Goal: Task Accomplishment & Management: Manage account settings

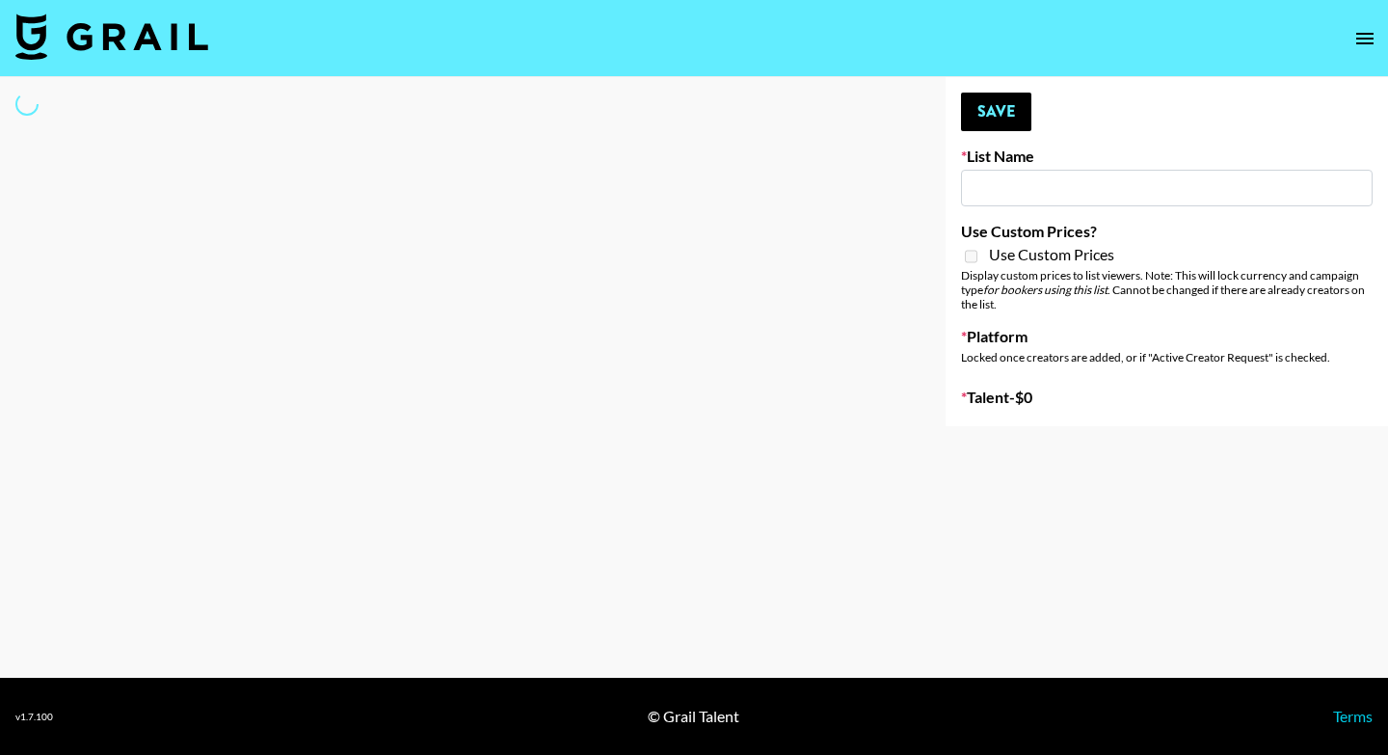
click at [1032, 188] on input at bounding box center [1167, 188] width 412 height 37
click at [1022, 193] on input "elw" at bounding box center [1167, 188] width 412 height 37
type input "elw"
select select "Song"
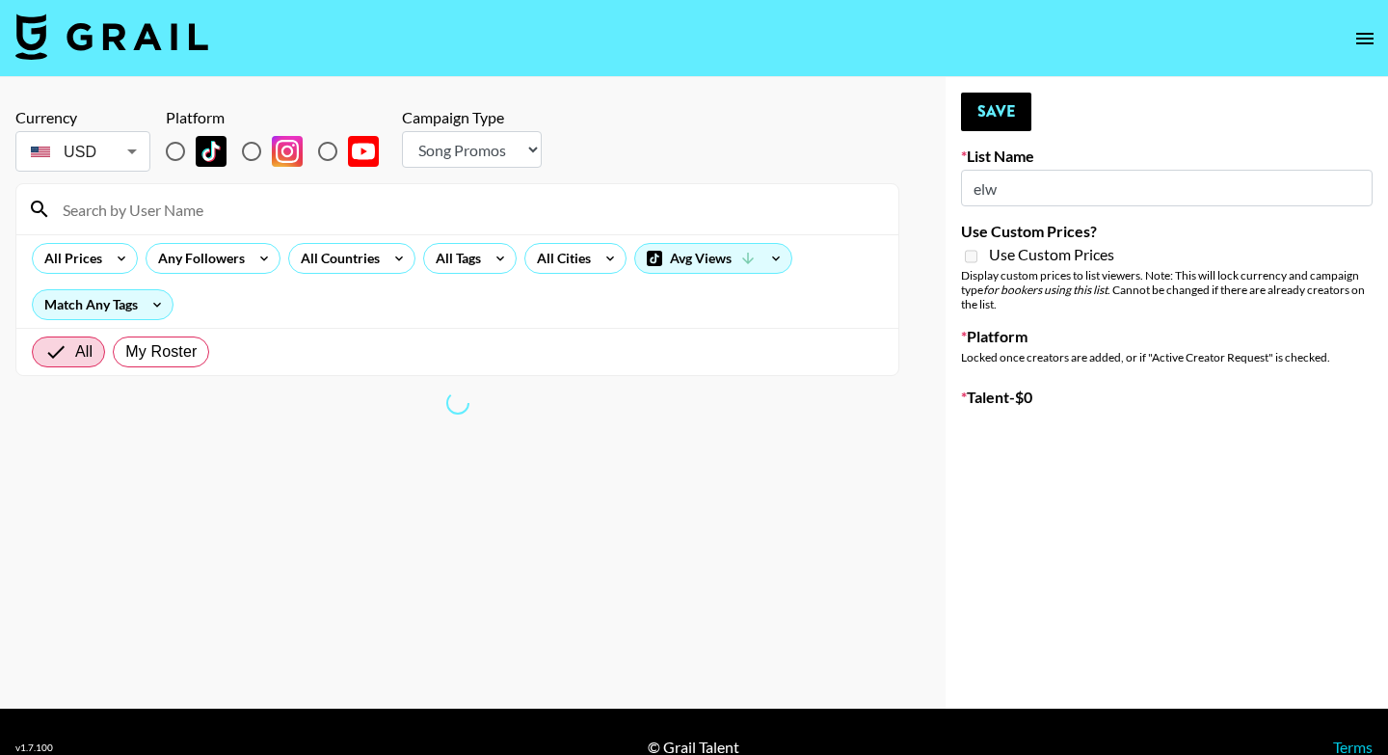
click at [789, 347] on div "All My Roster" at bounding box center [457, 351] width 882 height 47
click at [1016, 188] on input "elw" at bounding box center [1167, 188] width 412 height 37
click at [1003, 189] on input "elw" at bounding box center [1167, 188] width 412 height 37
click at [1001, 189] on input "elw" at bounding box center [1167, 188] width 412 height 37
click at [1008, 192] on input "elw" at bounding box center [1167, 188] width 412 height 37
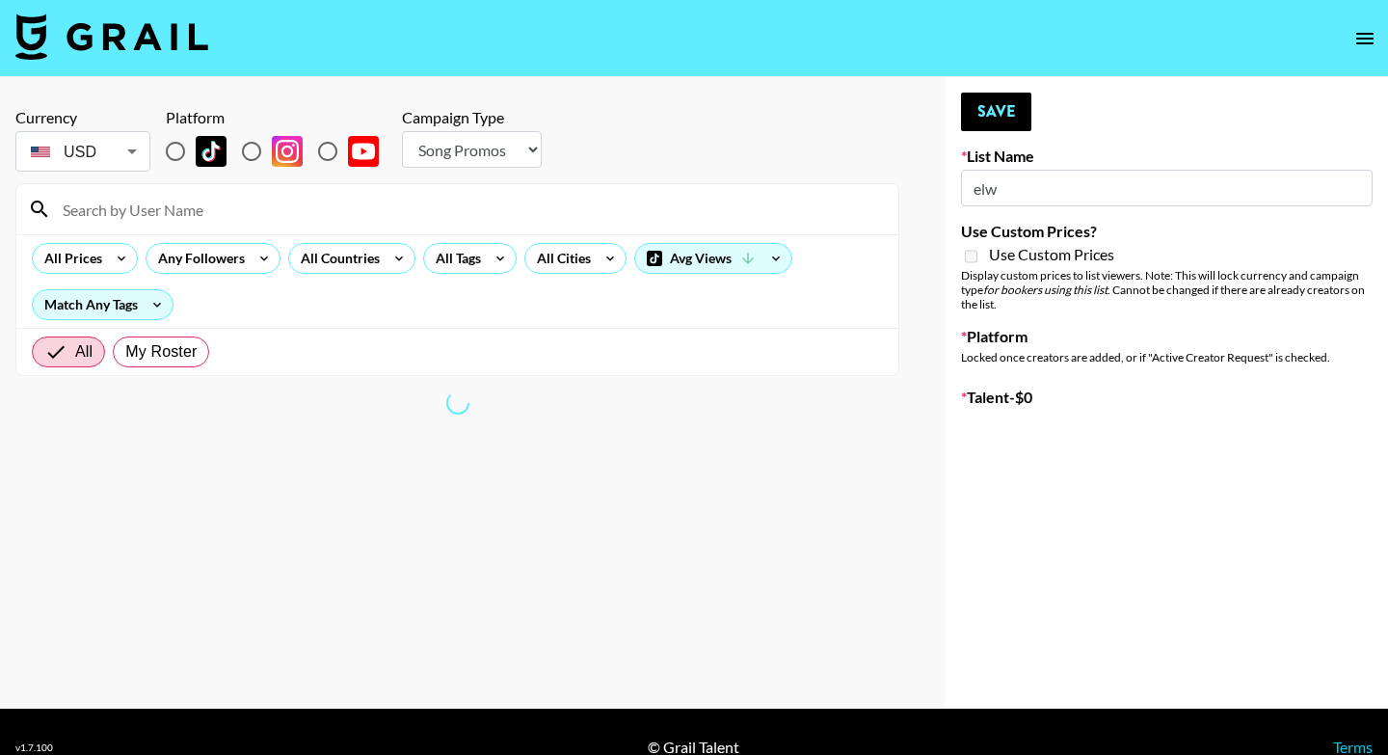
click at [1008, 192] on input "elw" at bounding box center [1167, 188] width 412 height 37
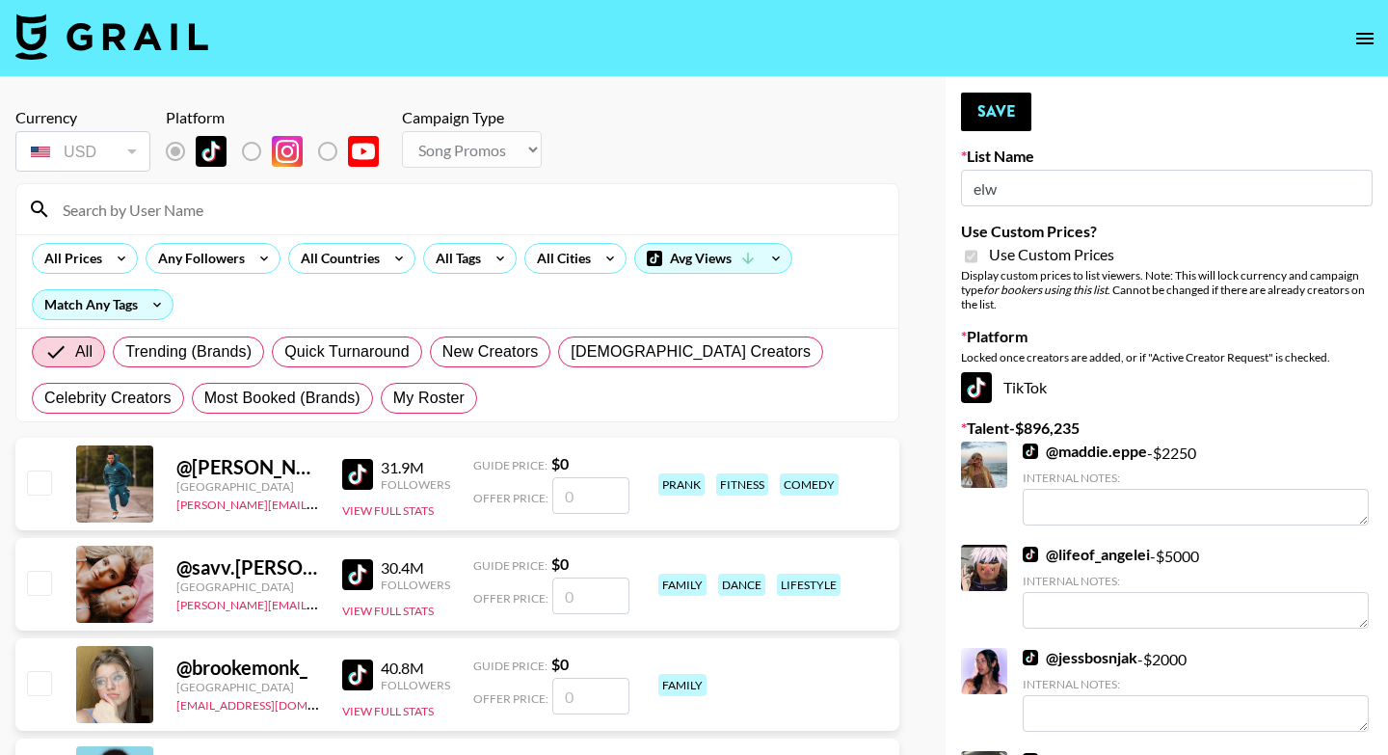
type input "Peppermayo"
checkbox input "true"
radio input "true"
select select "Brand"
click at [552, 208] on input at bounding box center [469, 209] width 836 height 31
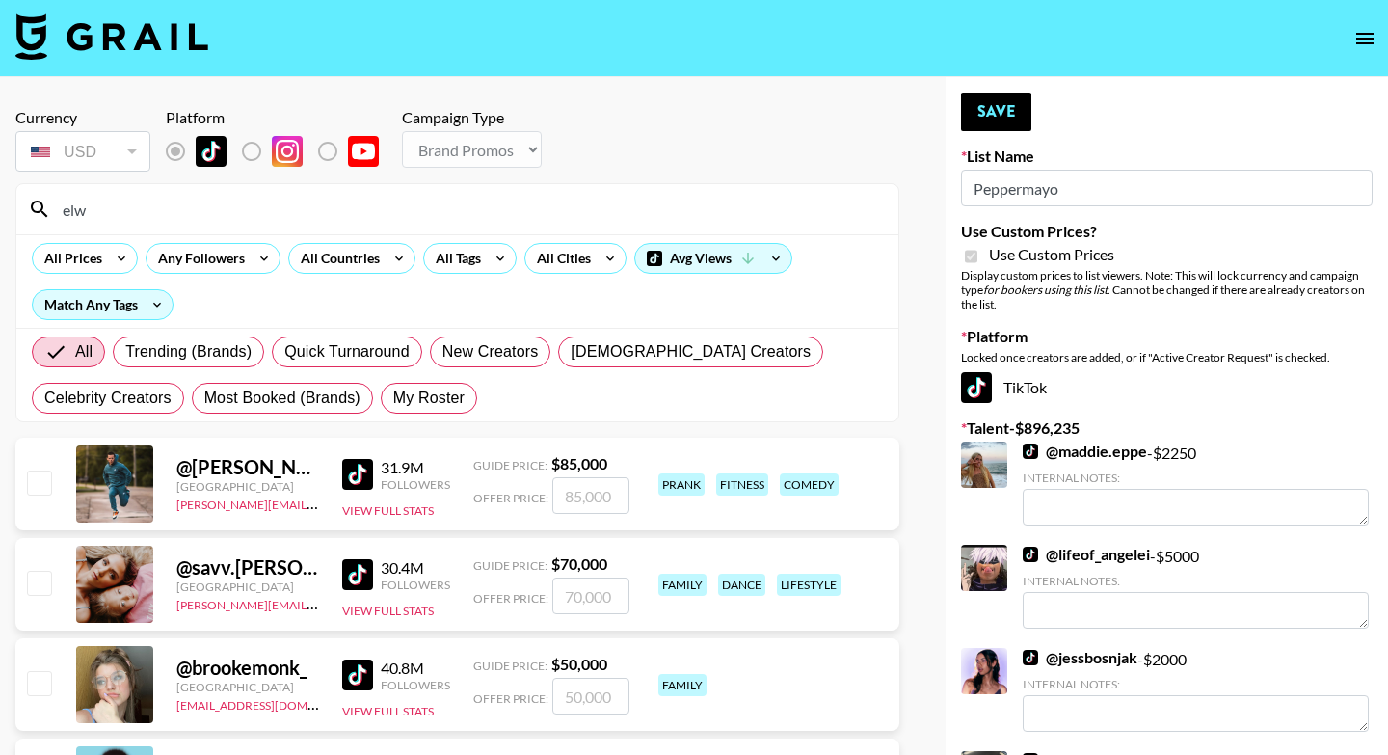
type input "elwa"
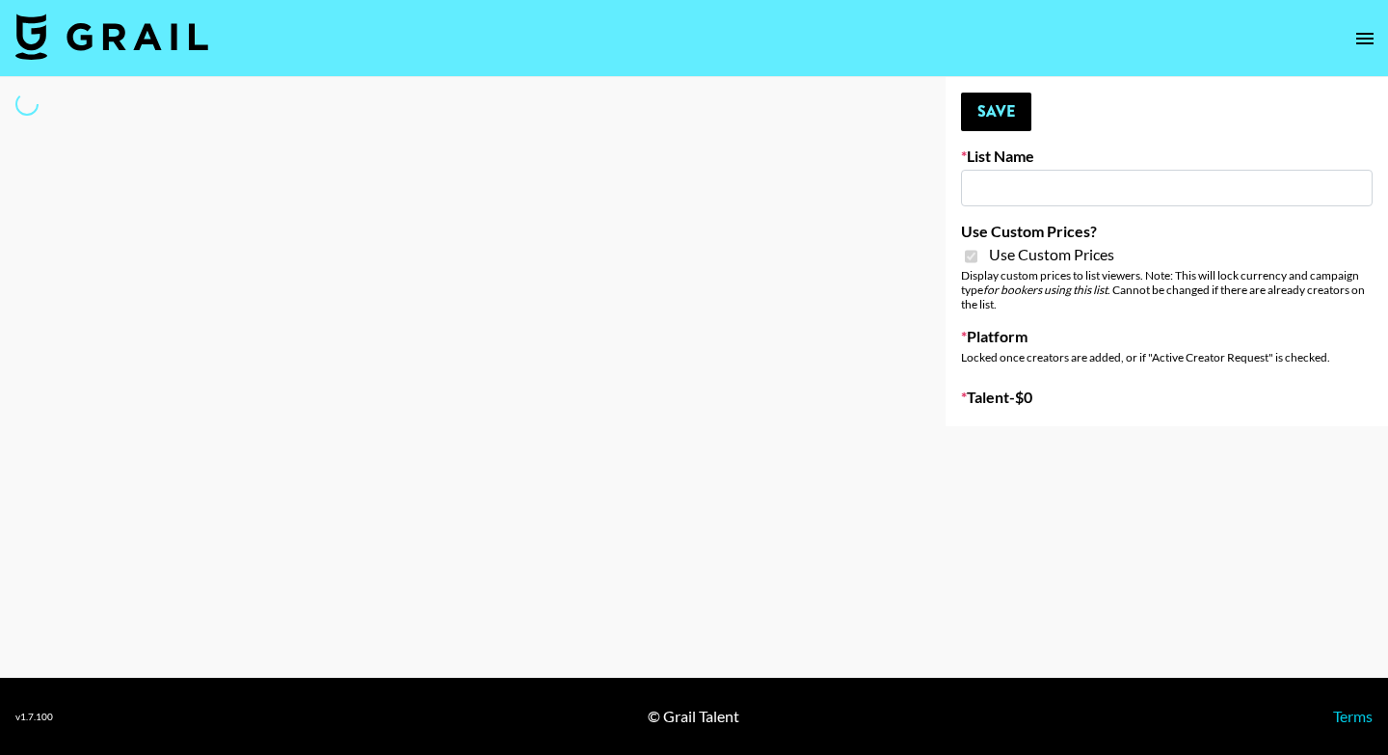
type input "Peppermayo"
checkbox input "true"
select select "Brand"
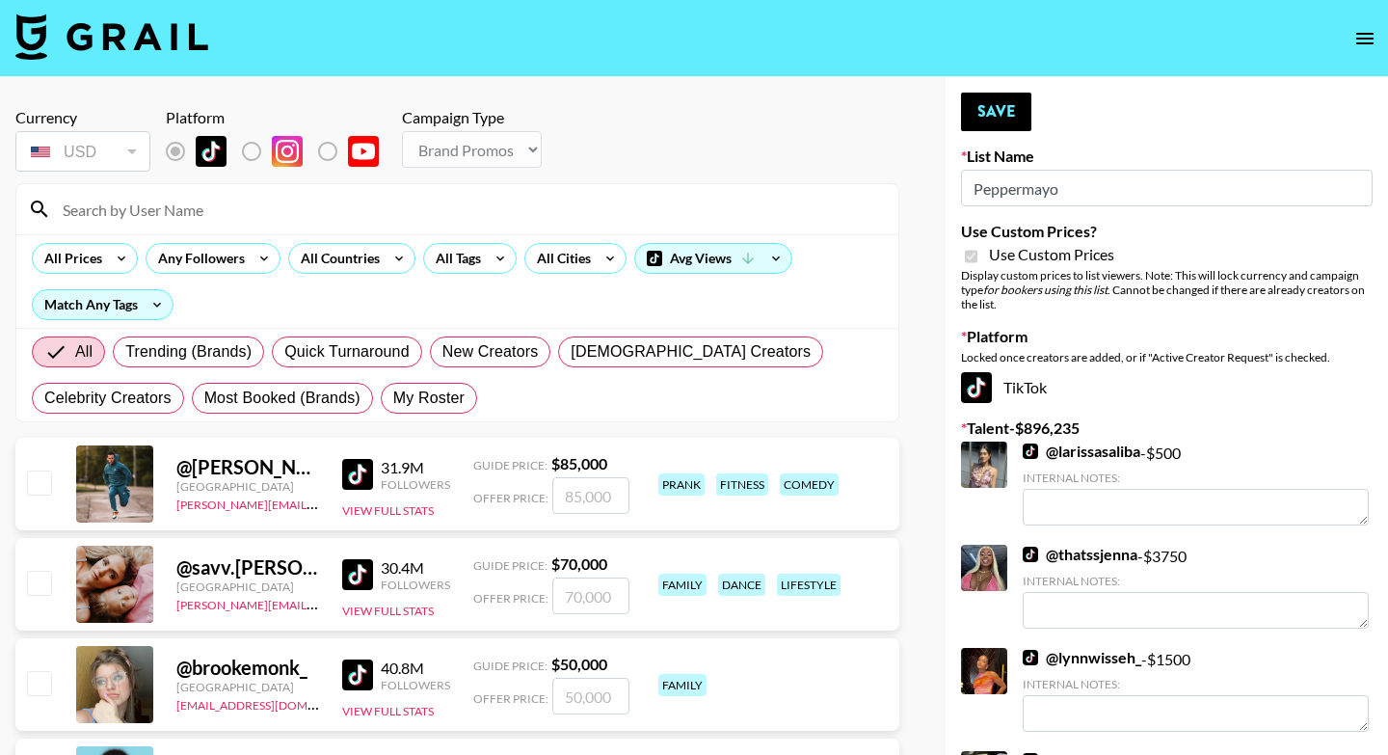
click at [277, 214] on input at bounding box center [469, 209] width 836 height 31
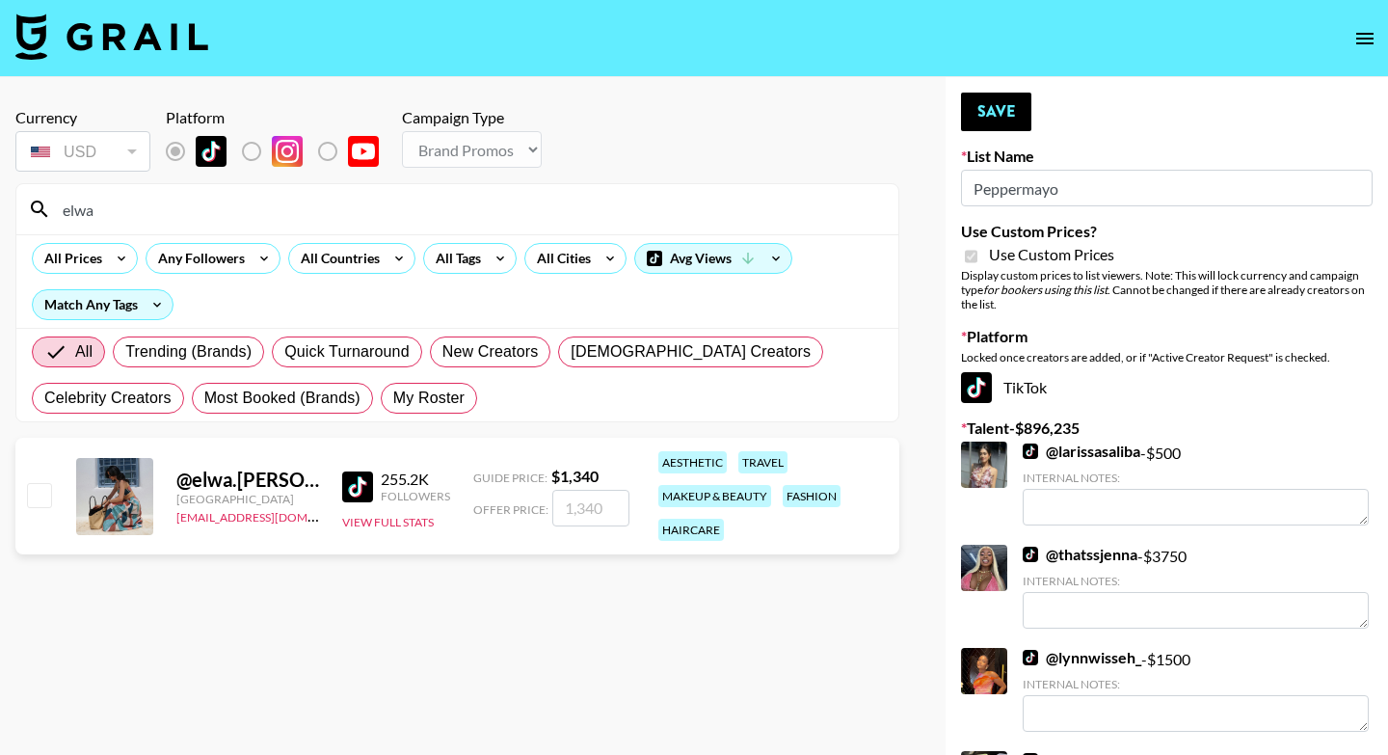
type input "elwa"
click at [586, 511] on input "number" at bounding box center [590, 508] width 77 height 37
type input "3"
checkbox input "true"
drag, startPoint x: 601, startPoint y: 505, endPoint x: 546, endPoint y: 507, distance: 55.9
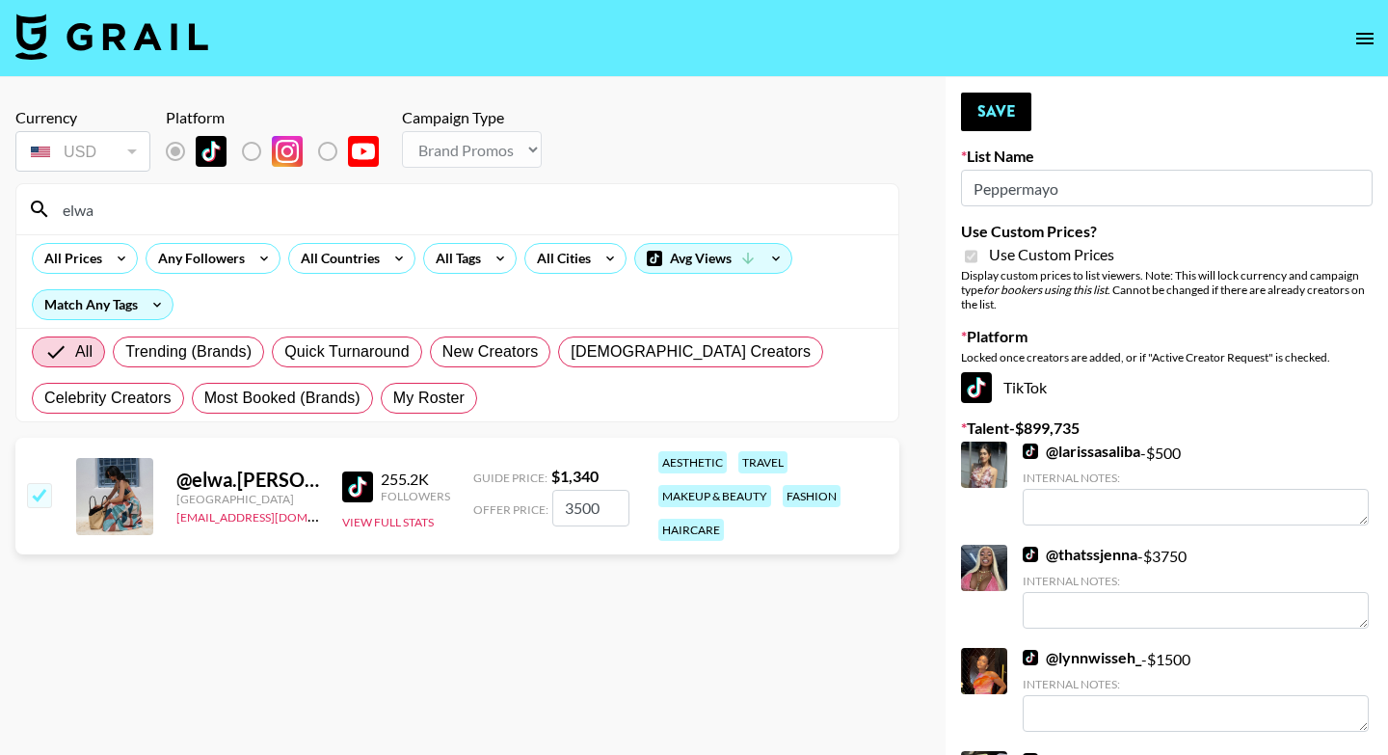
click at [546, 507] on div "Offer Price: 3500" at bounding box center [551, 508] width 156 height 37
type input "2"
checkbox input "false"
type input "1"
checkbox input "true"
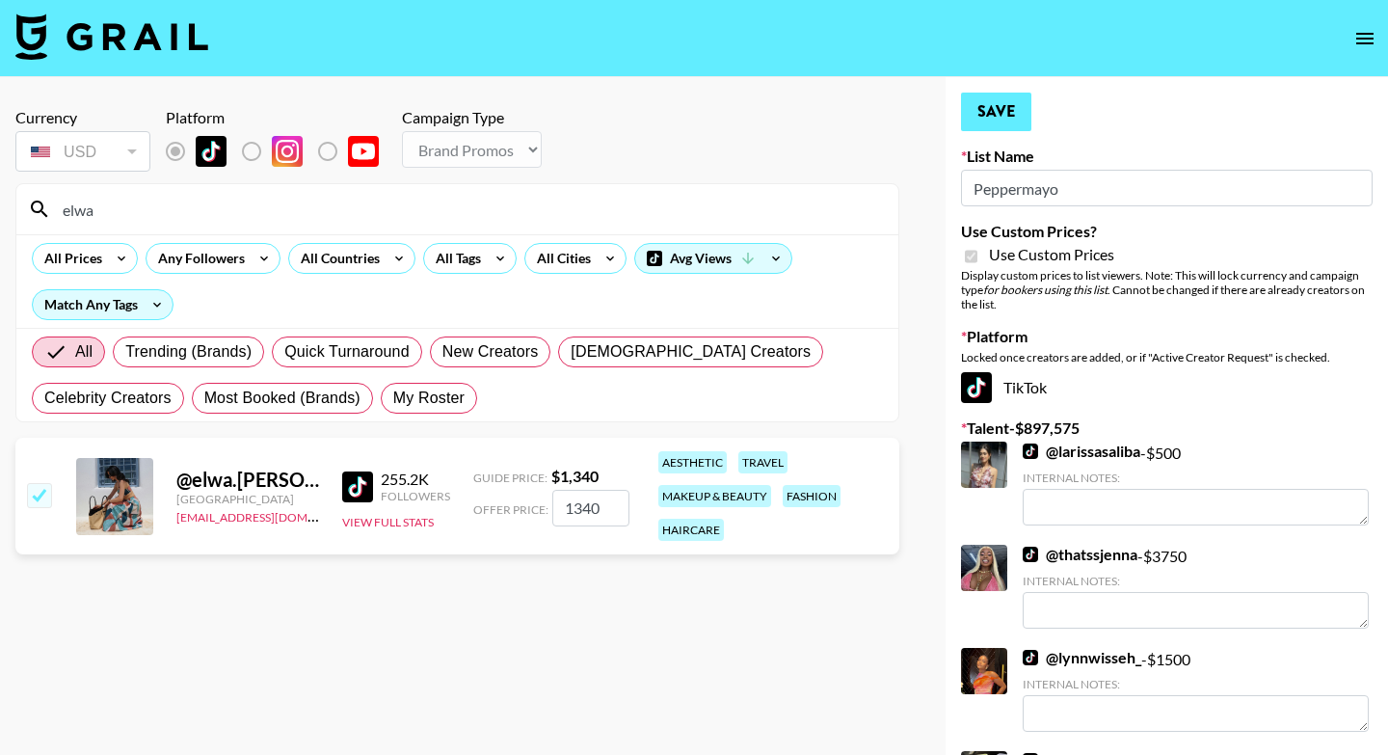
type input "1340"
click at [983, 115] on button "Save" at bounding box center [996, 112] width 70 height 39
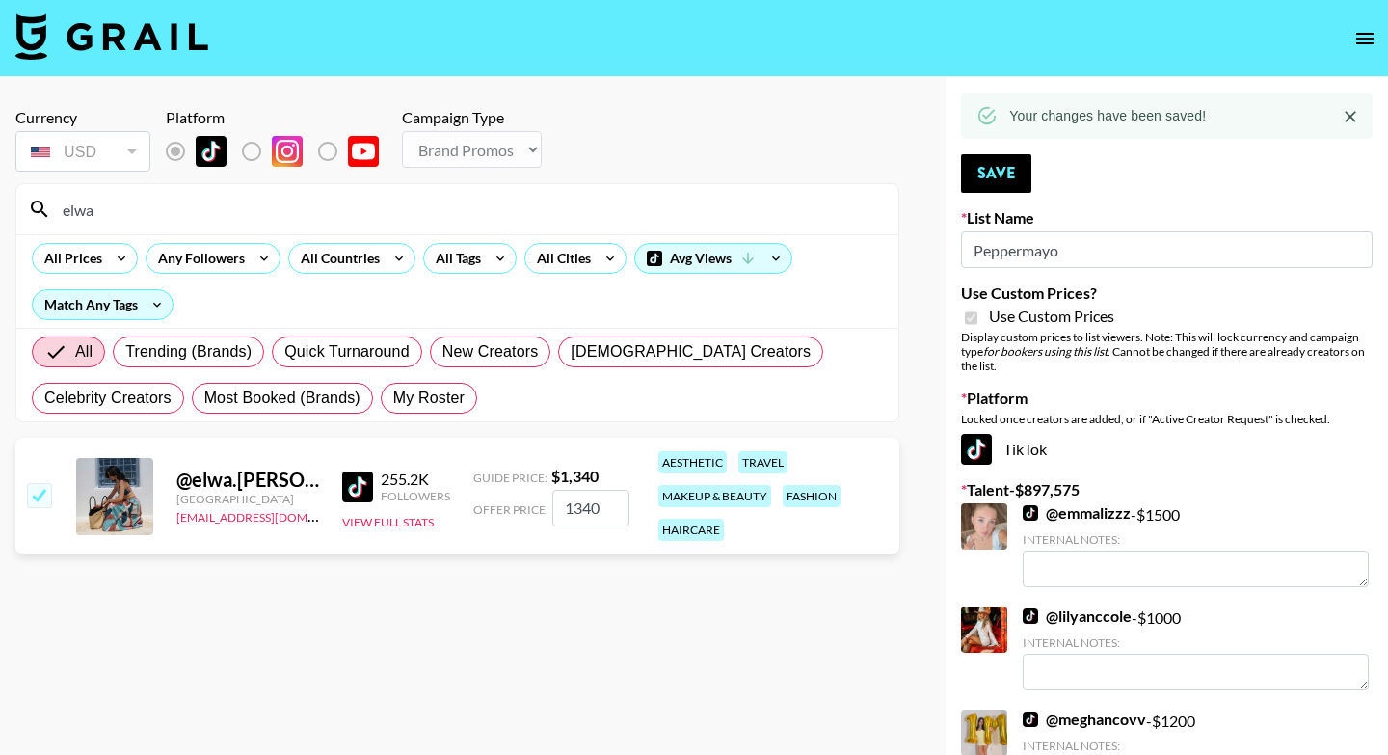
click at [120, 205] on input "elwa" at bounding box center [469, 209] width 836 height 31
drag, startPoint x: 120, startPoint y: 205, endPoint x: 33, endPoint y: 186, distance: 89.8
click at [32, 196] on div "elwa" at bounding box center [457, 209] width 882 height 50
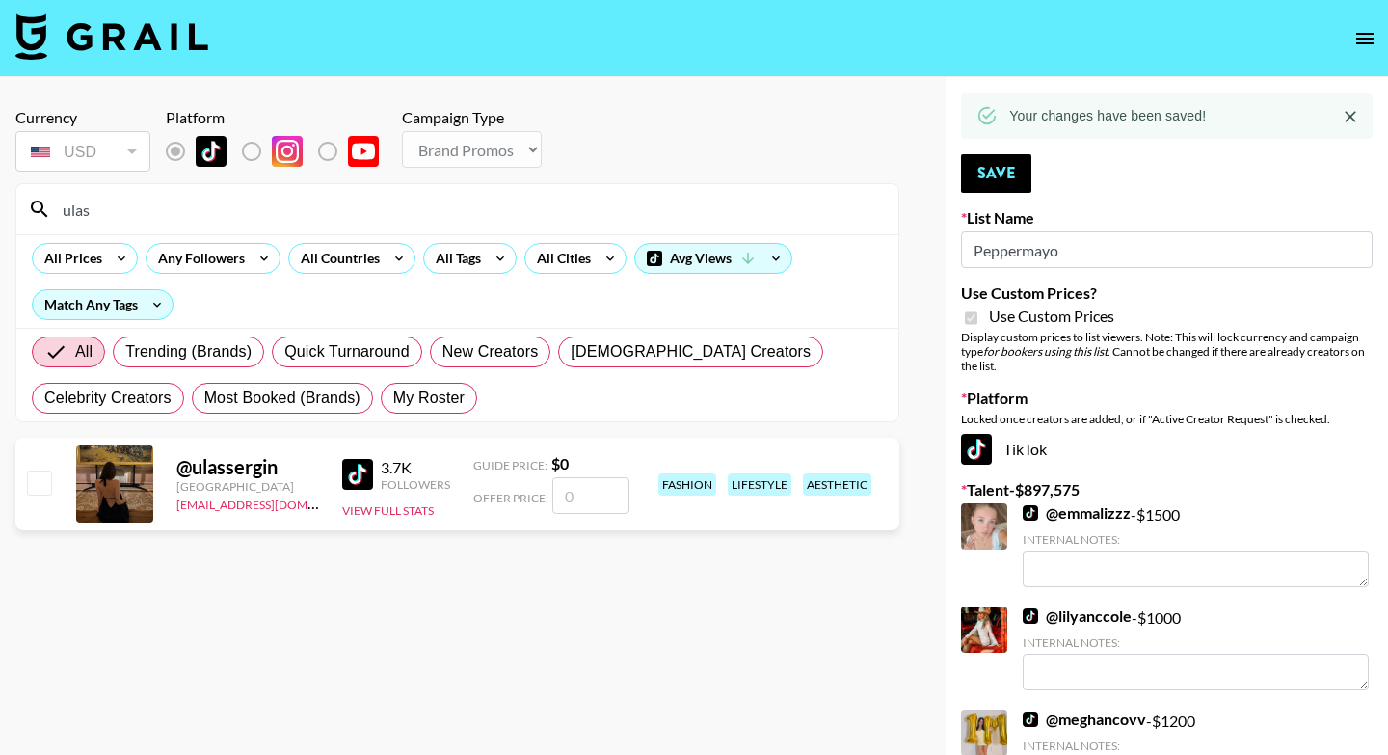
type input "ulas"
click at [35, 473] on input "checkbox" at bounding box center [38, 481] width 23 height 23
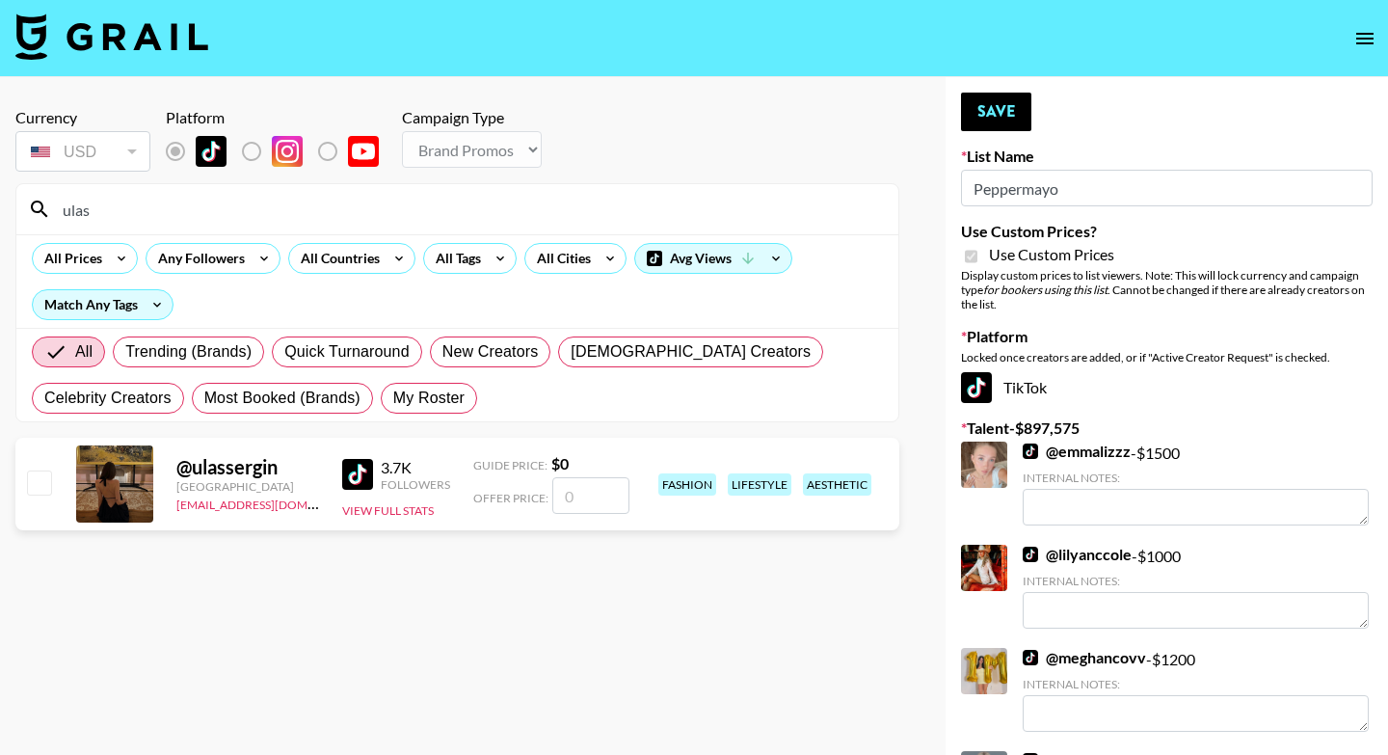
click at [40, 485] on input "checkbox" at bounding box center [38, 481] width 23 height 23
click at [36, 483] on input "checkbox" at bounding box center [38, 481] width 23 height 23
checkbox input "false"
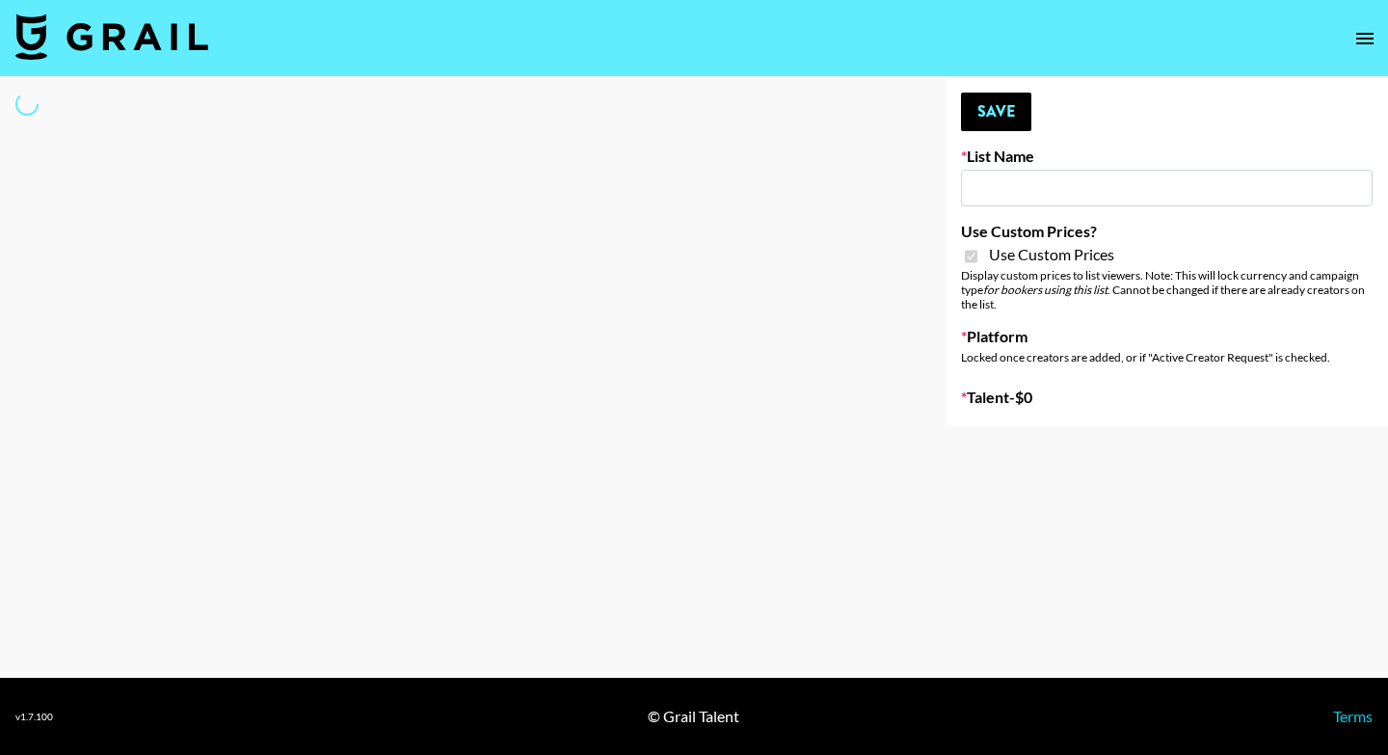
select select "Brand"
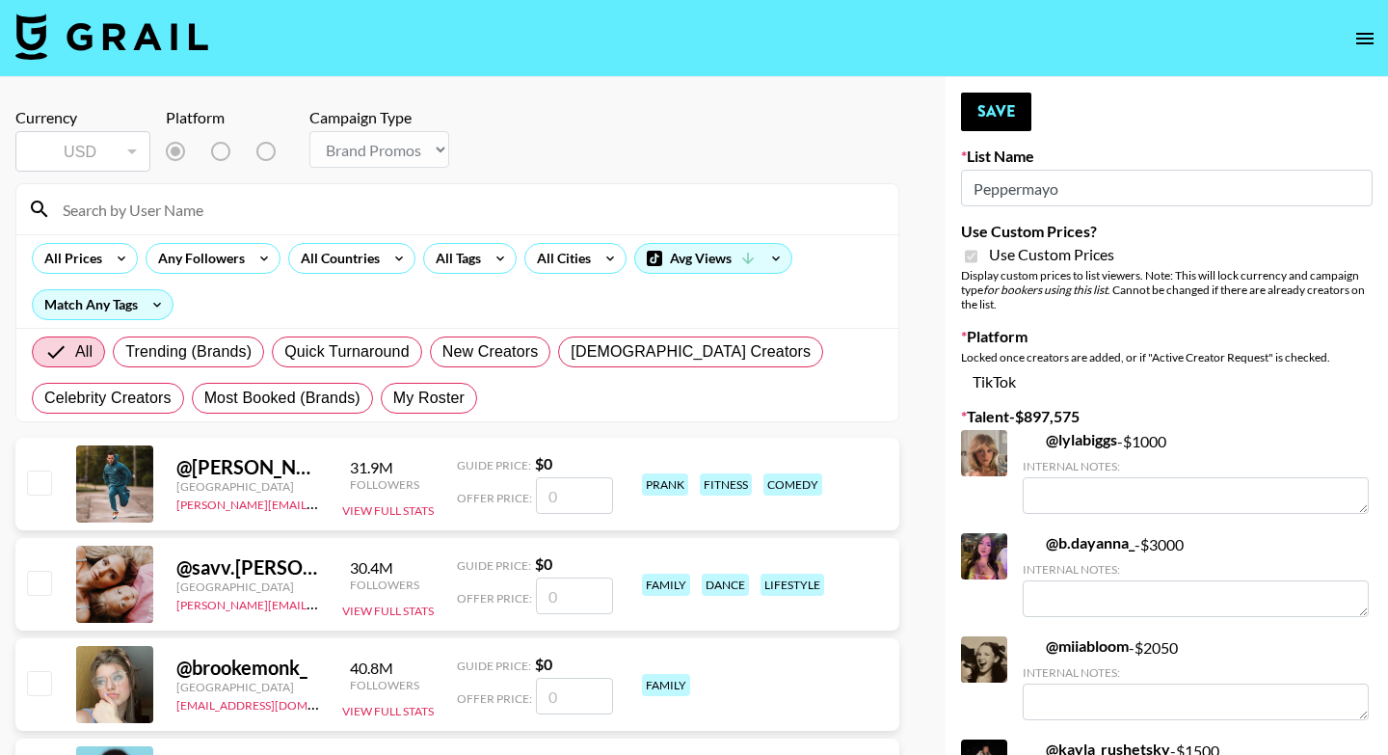
type input "Peppermayo"
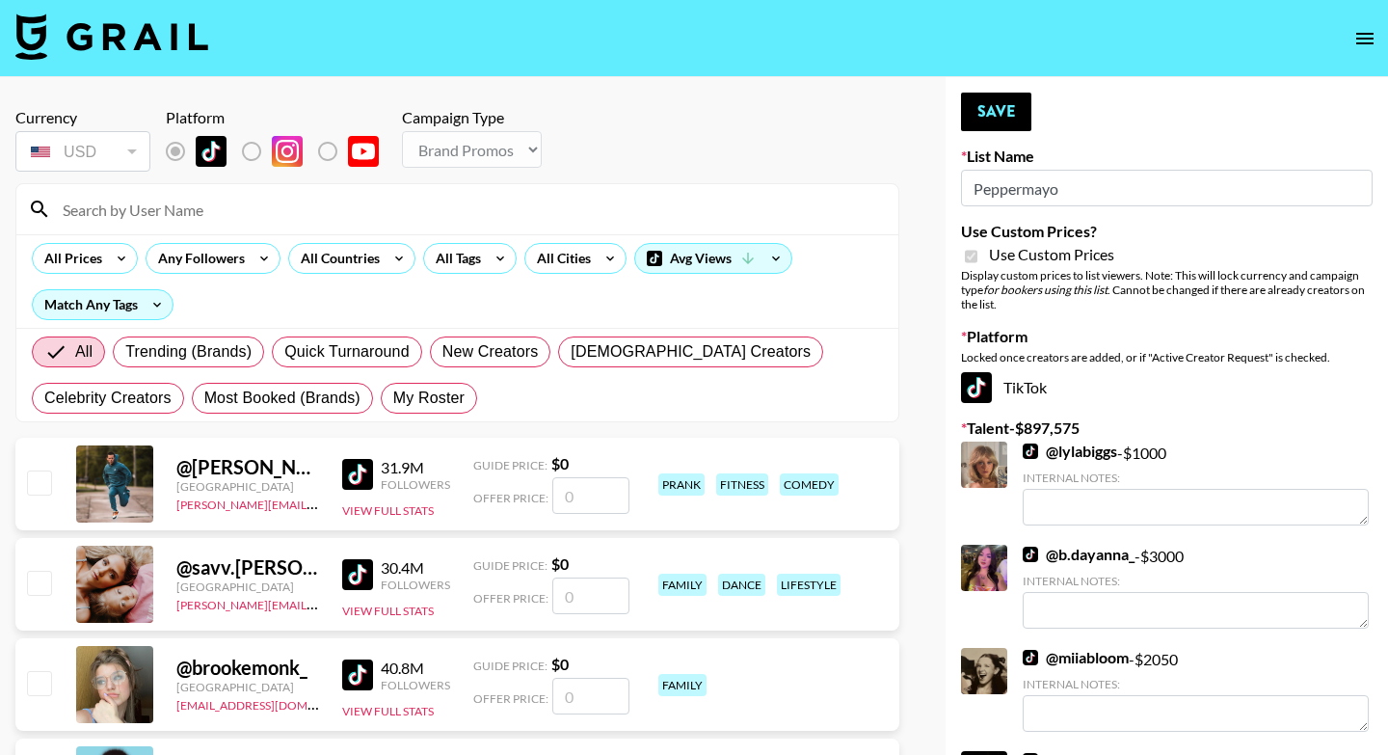
checkbox input "true"
click at [203, 204] on input at bounding box center [469, 209] width 836 height 31
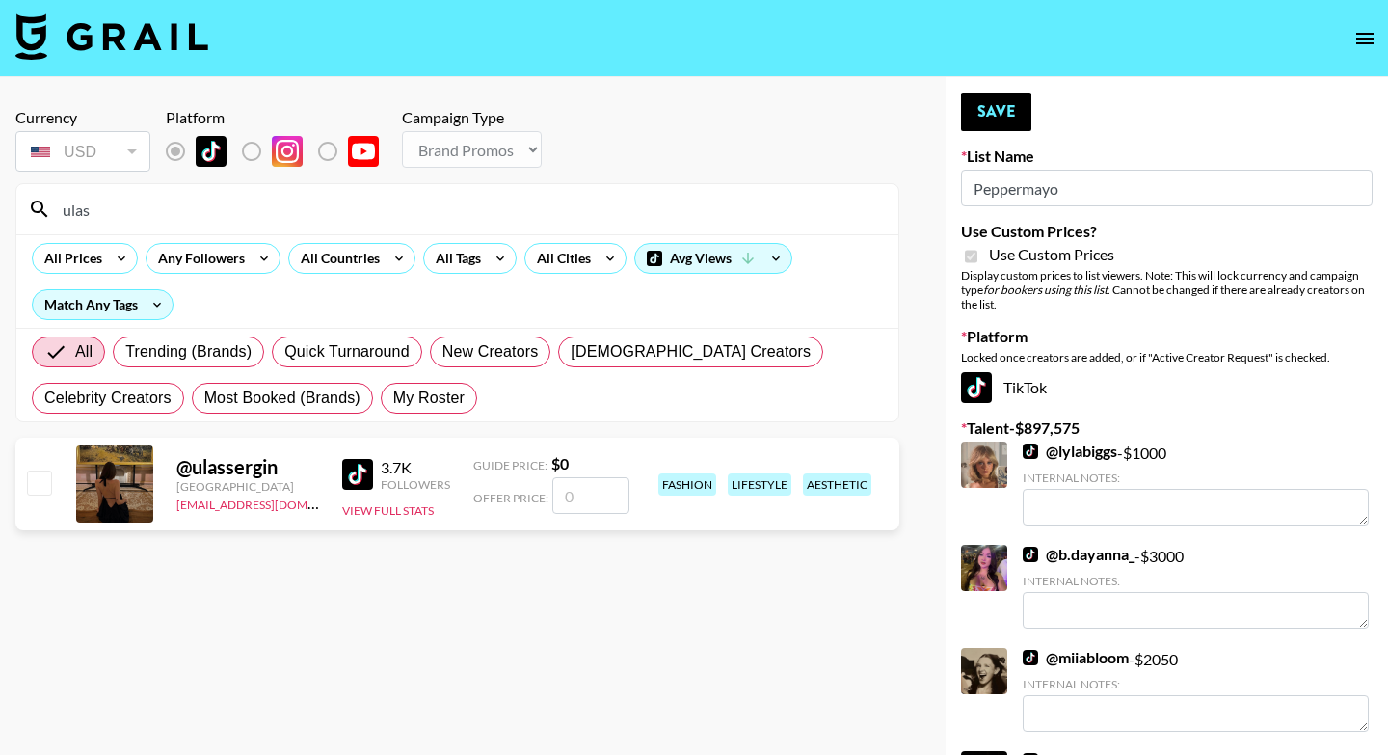
type input "ulas"
click at [38, 481] on input "checkbox" at bounding box center [38, 481] width 23 height 23
click at [40, 484] on input "checkbox" at bounding box center [38, 481] width 23 height 23
click at [39, 483] on input "checkbox" at bounding box center [38, 481] width 23 height 23
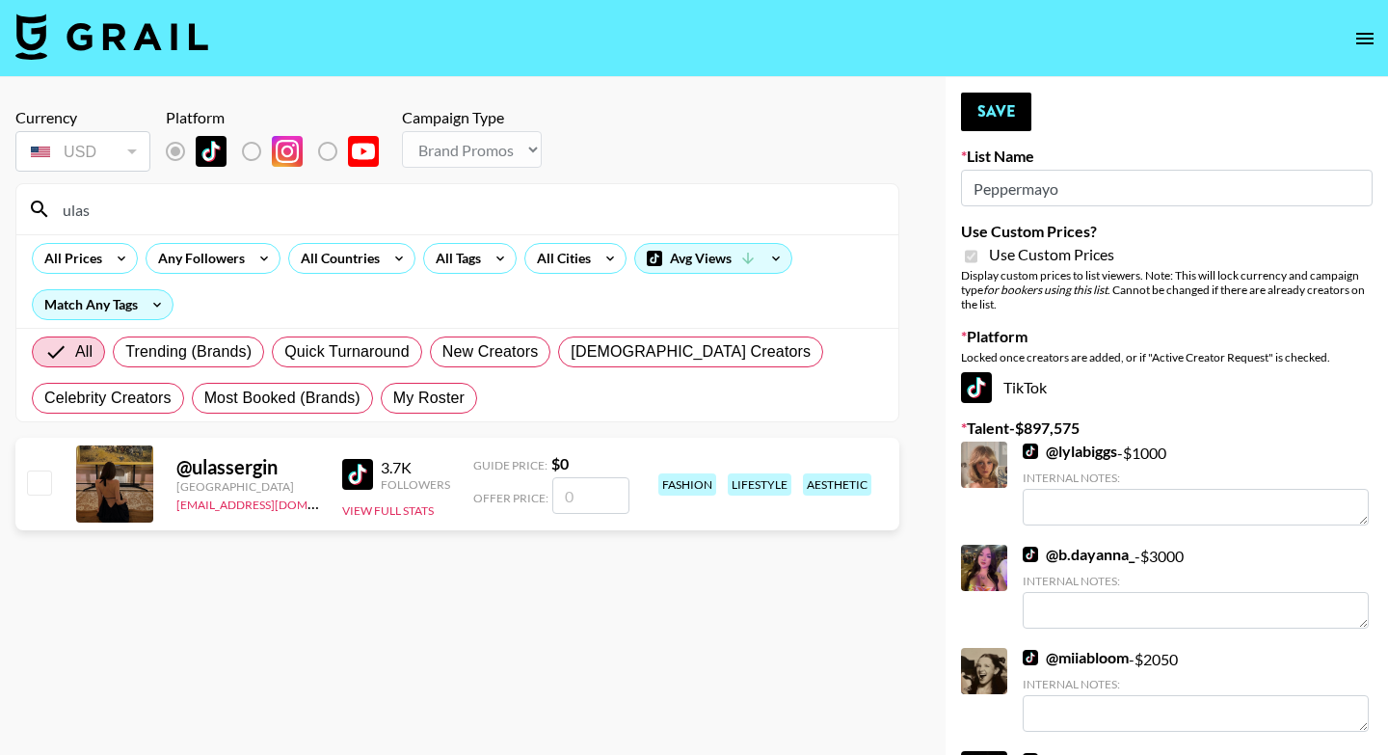
click at [39, 483] on input "checkbox" at bounding box center [38, 481] width 23 height 23
click at [40, 482] on input "checkbox" at bounding box center [38, 481] width 23 height 23
checkbox input "false"
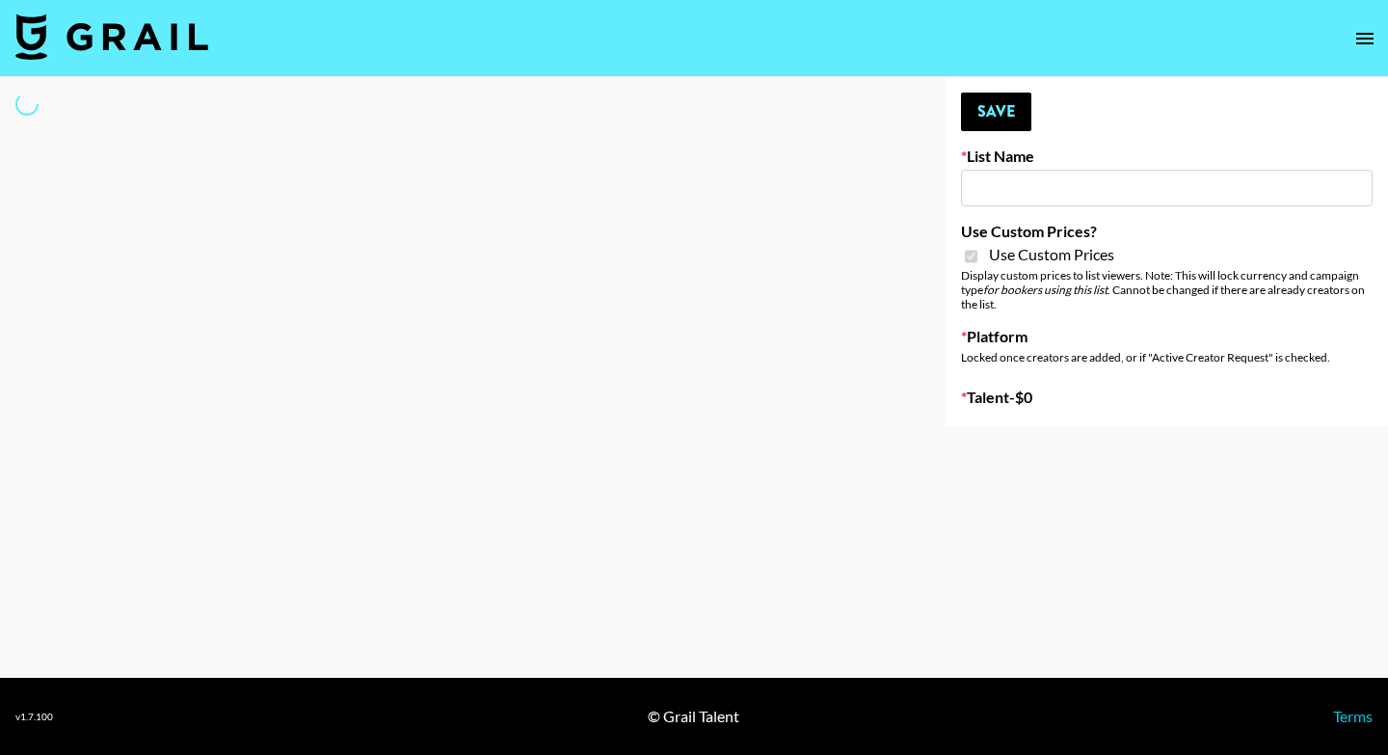
type input "Whipped US"
checkbox input "true"
select select "Brand"
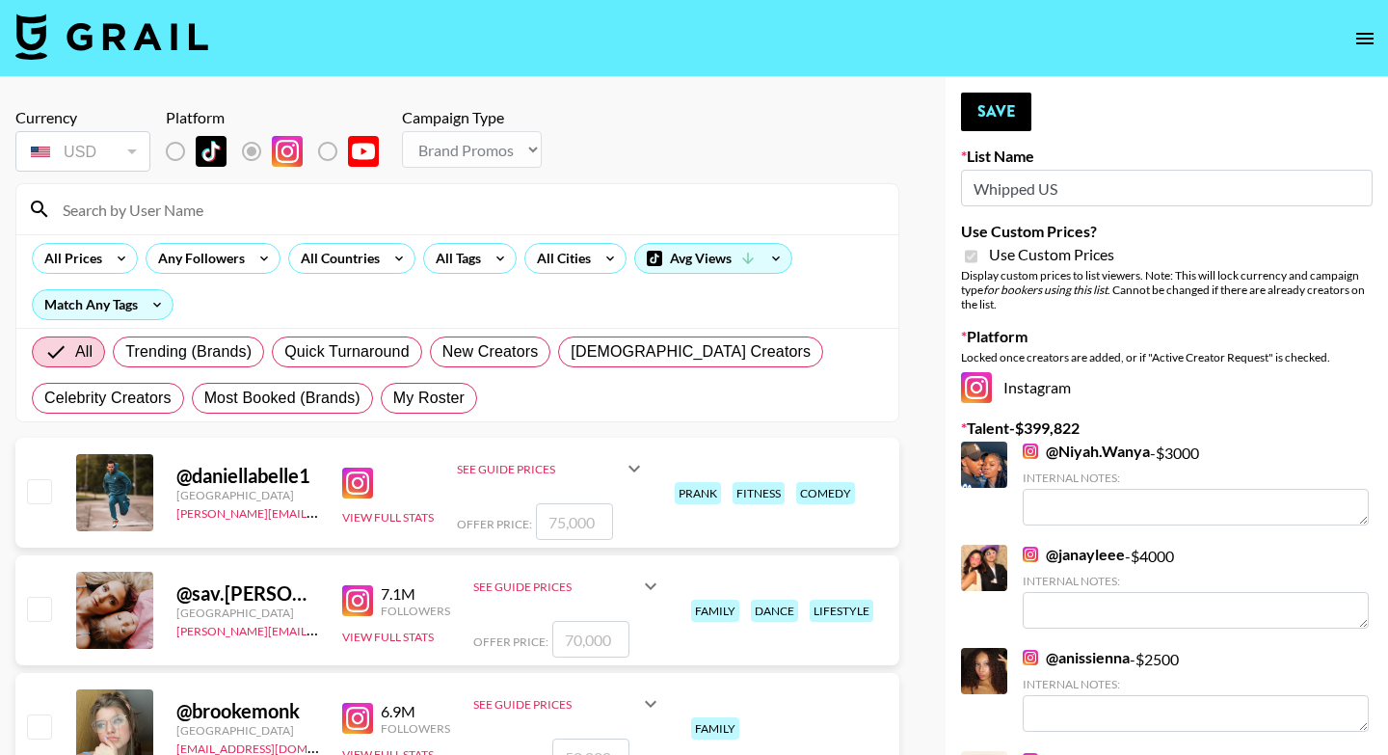
click at [266, 208] on input at bounding box center [469, 209] width 836 height 31
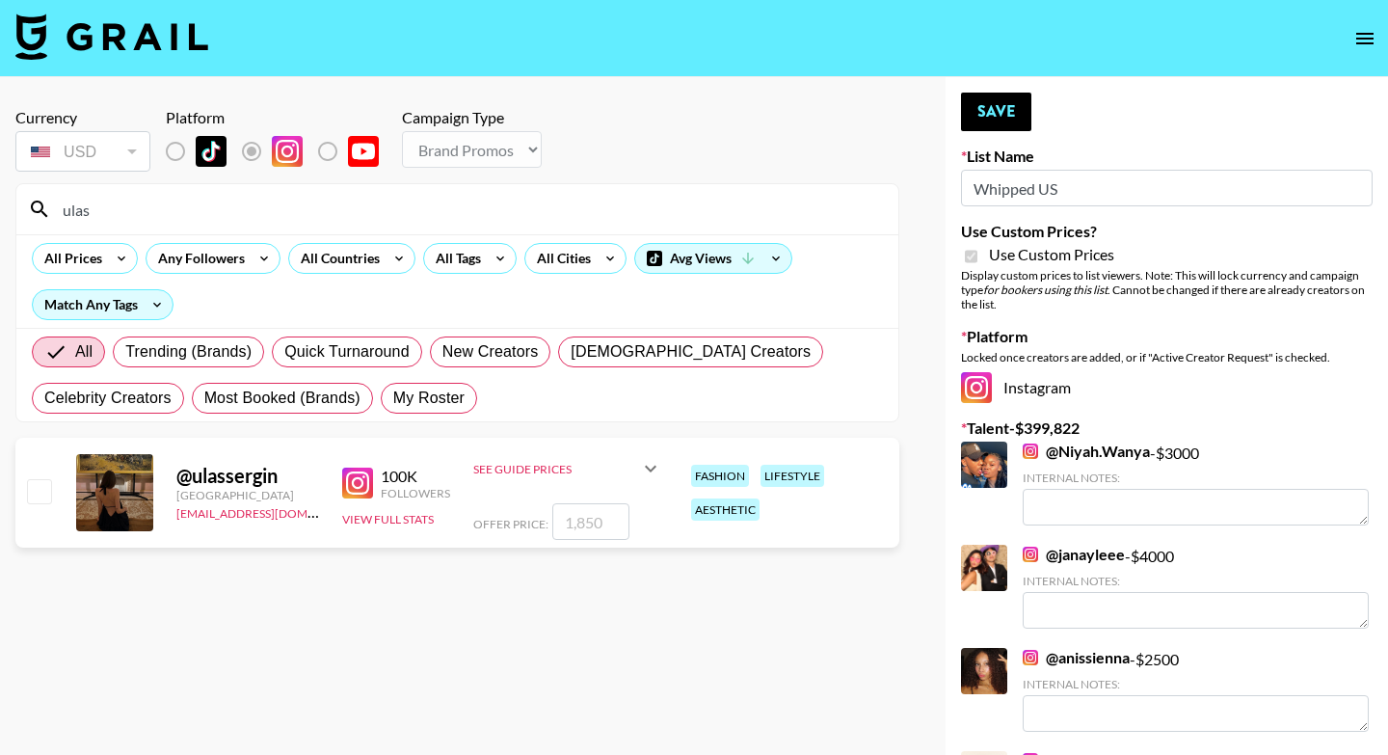
type input "ulas"
click at [46, 491] on input "checkbox" at bounding box center [38, 490] width 23 height 23
checkbox input "true"
type input "1850"
click at [1011, 102] on button "Save" at bounding box center [996, 112] width 70 height 39
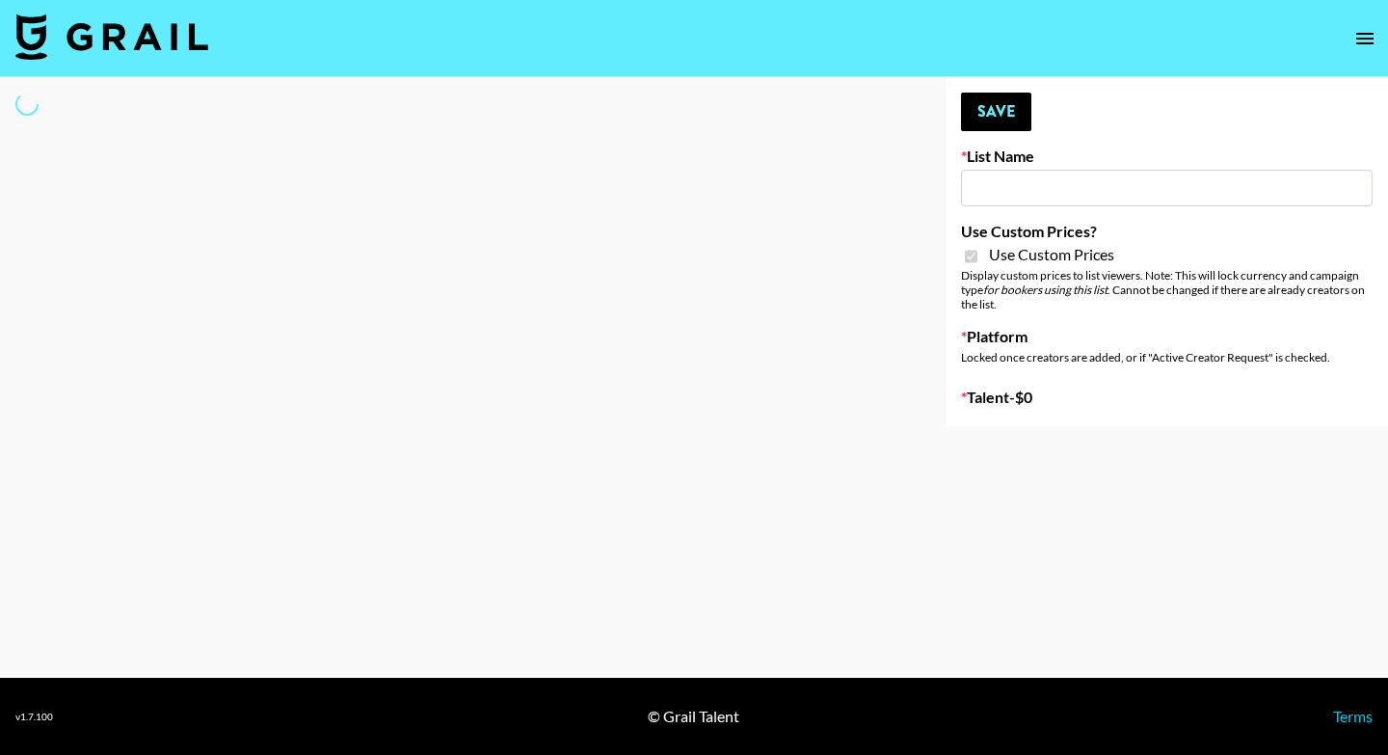
select select "Brand"
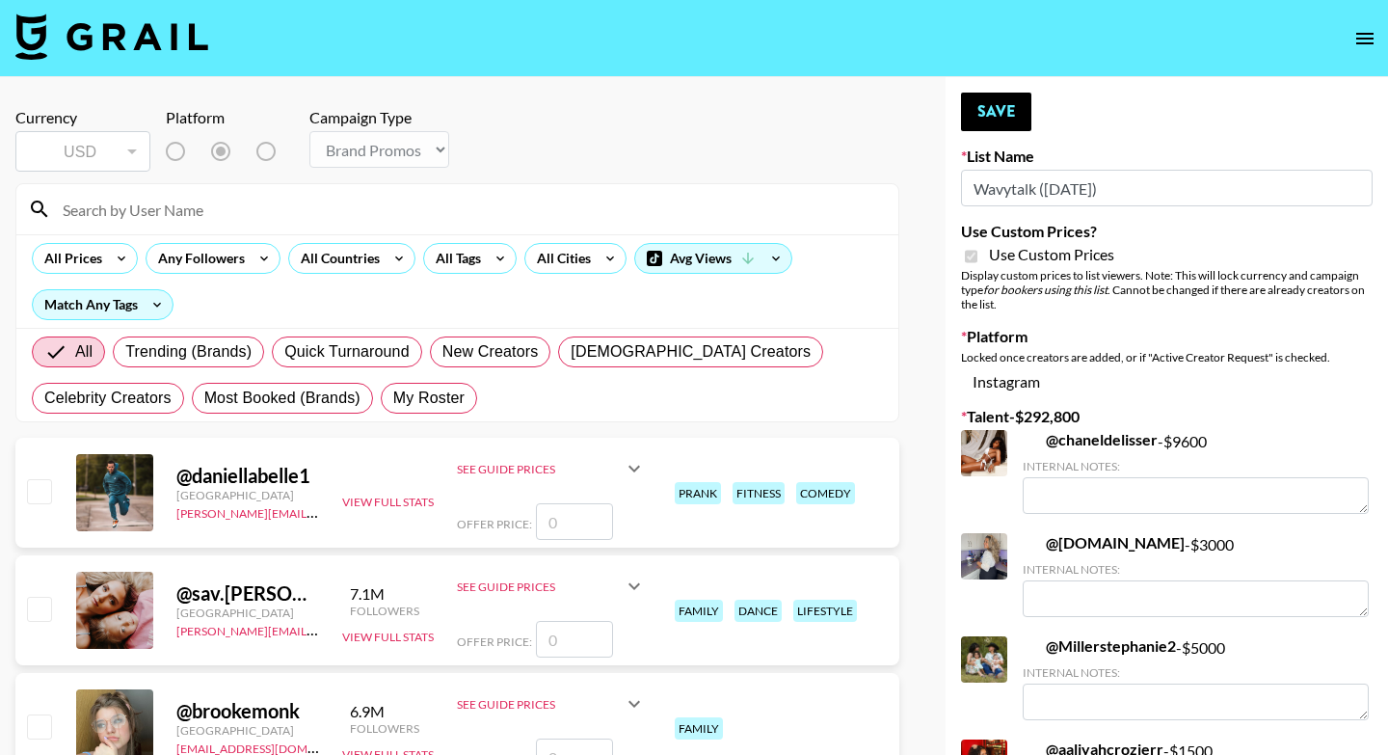
type input "Wavytalk ([DATE])"
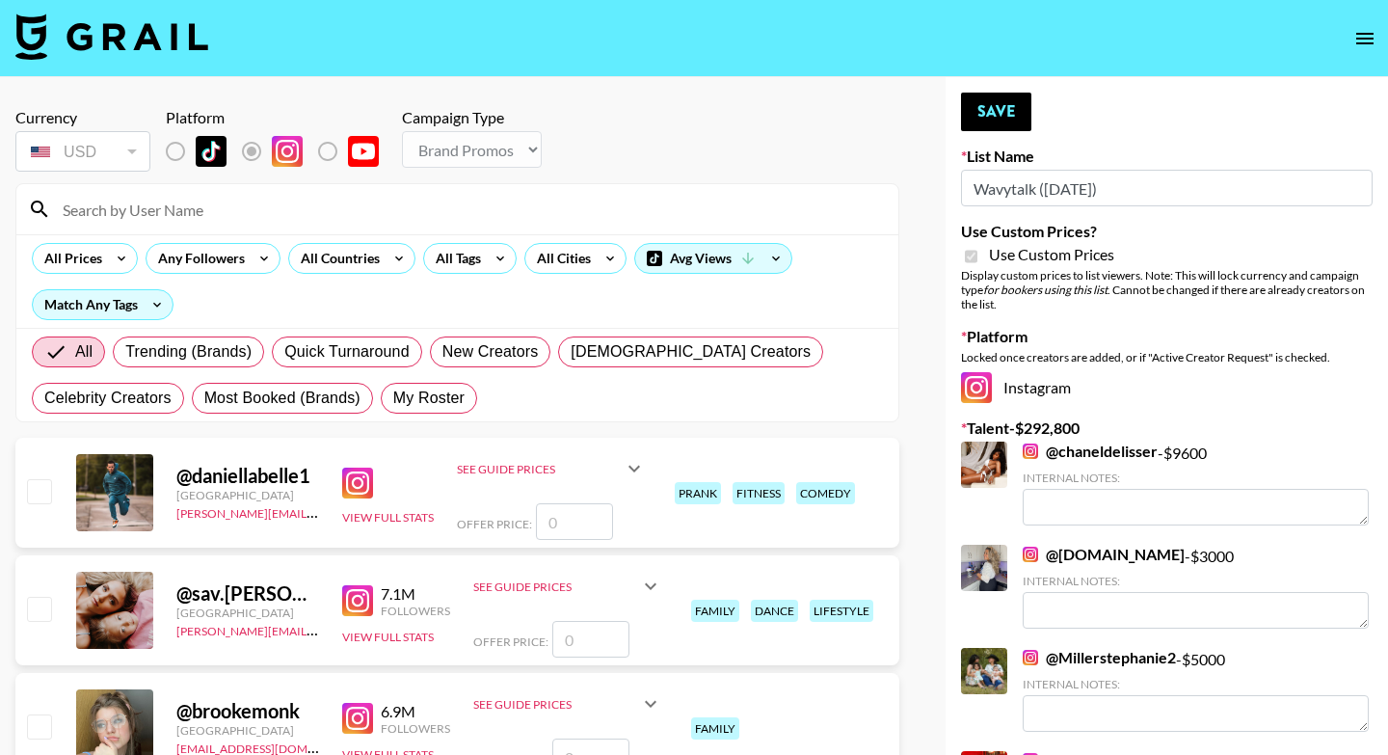
checkbox input "true"
click at [222, 217] on input at bounding box center [469, 209] width 836 height 31
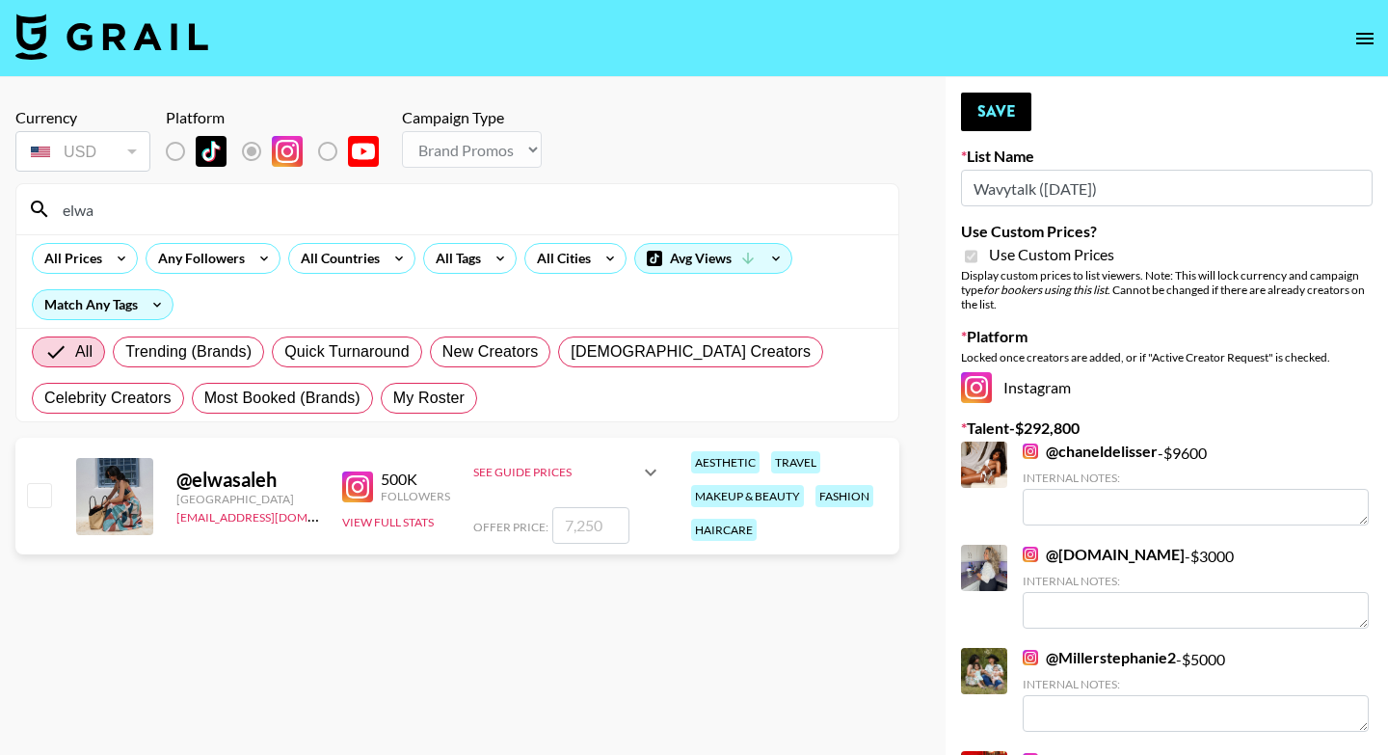
type input "elwa"
click at [35, 494] on input "checkbox" at bounding box center [38, 494] width 23 height 23
checkbox input "true"
drag, startPoint x: 600, startPoint y: 522, endPoint x: 551, endPoint y: 522, distance: 49.2
click at [552, 522] on input "7250" at bounding box center [590, 525] width 77 height 37
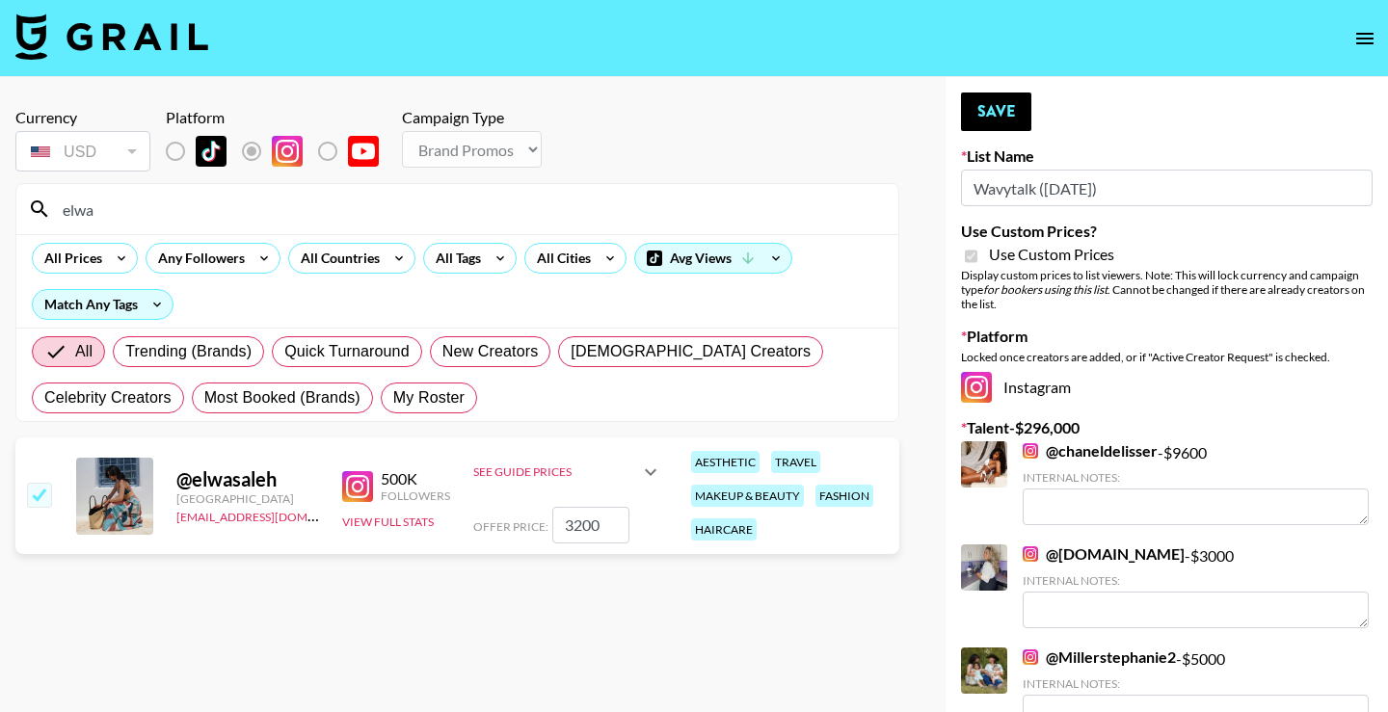
type input "3200"
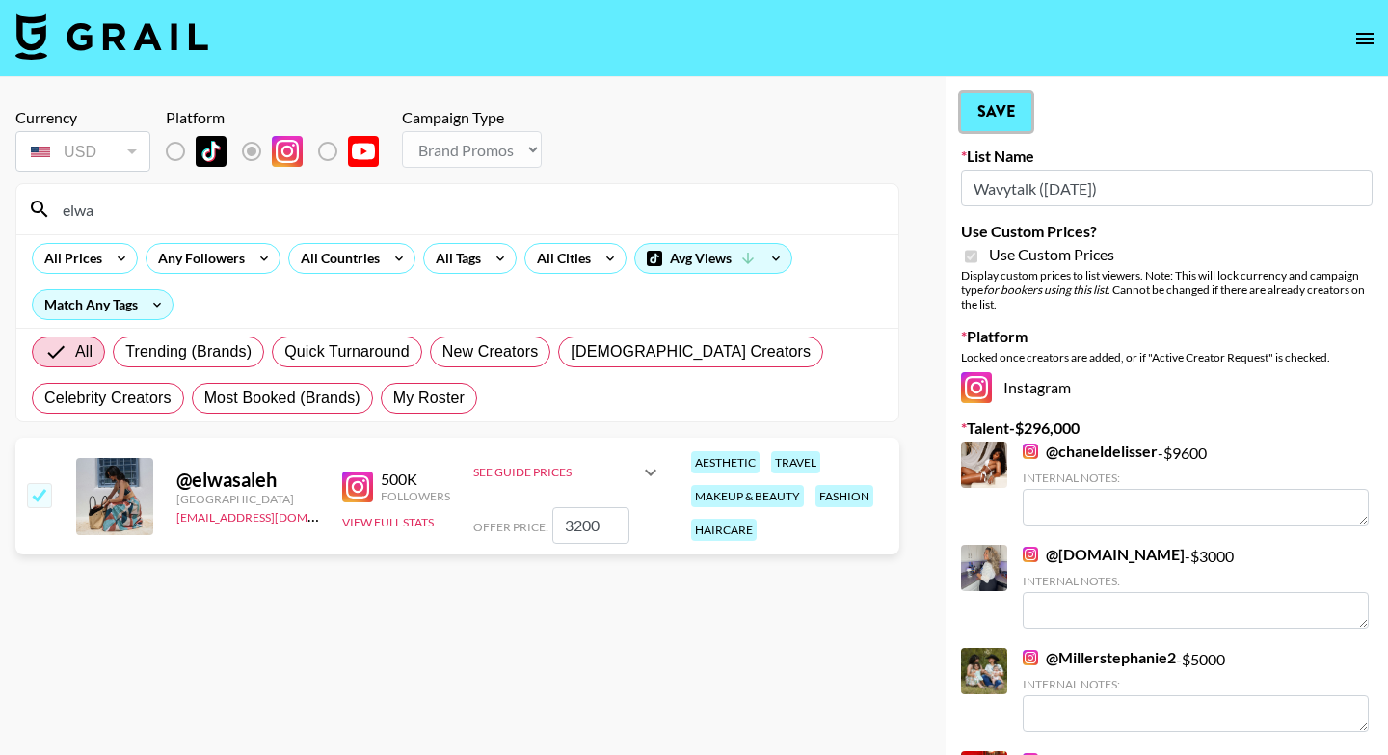
click at [991, 105] on button "Save" at bounding box center [996, 112] width 70 height 39
